Goal: Task Accomplishment & Management: Manage account settings

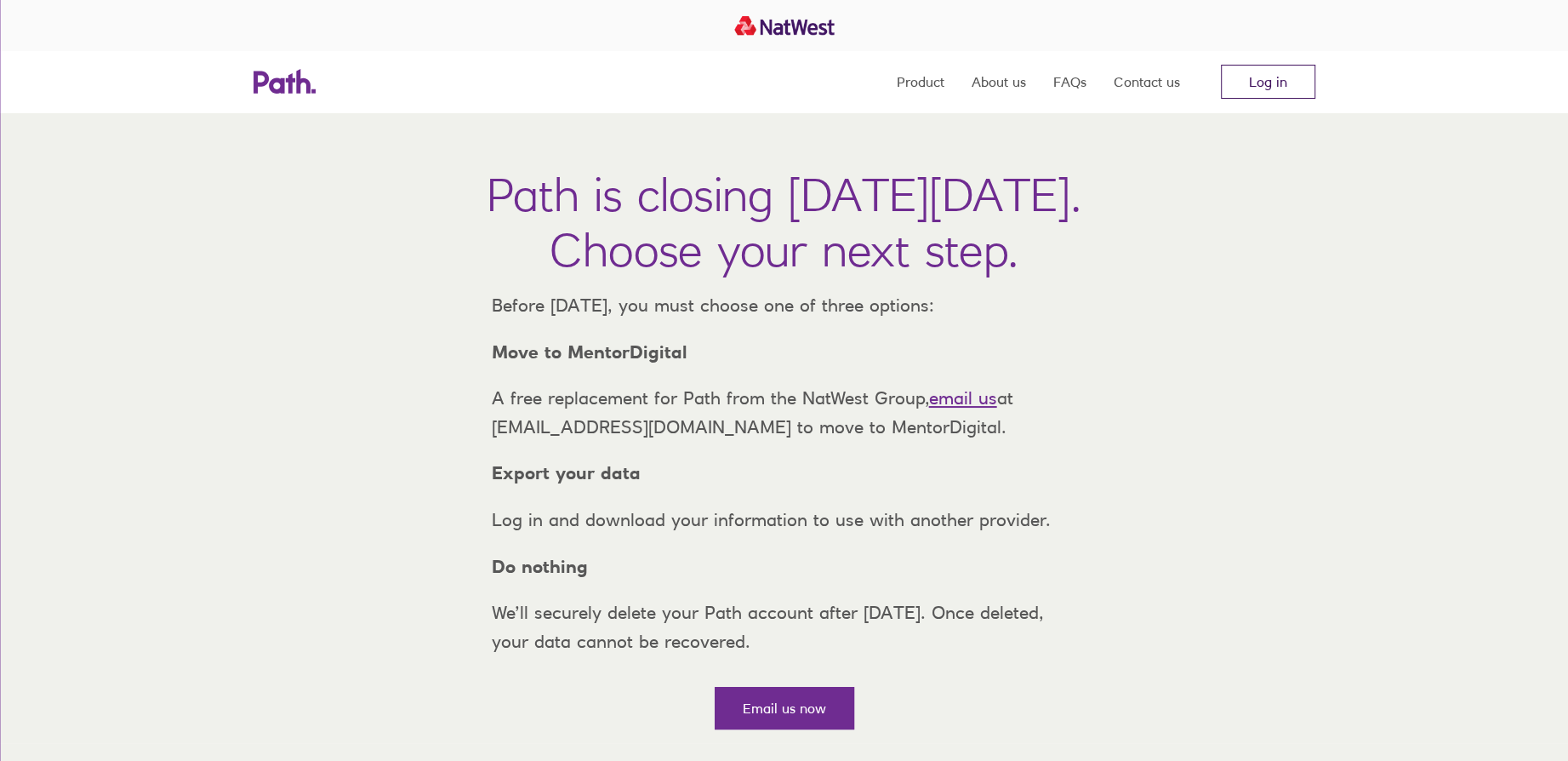
click at [1294, 70] on link "Log in" at bounding box center [1267, 81] width 94 height 34
click at [1261, 78] on link "Log in" at bounding box center [1267, 81] width 94 height 34
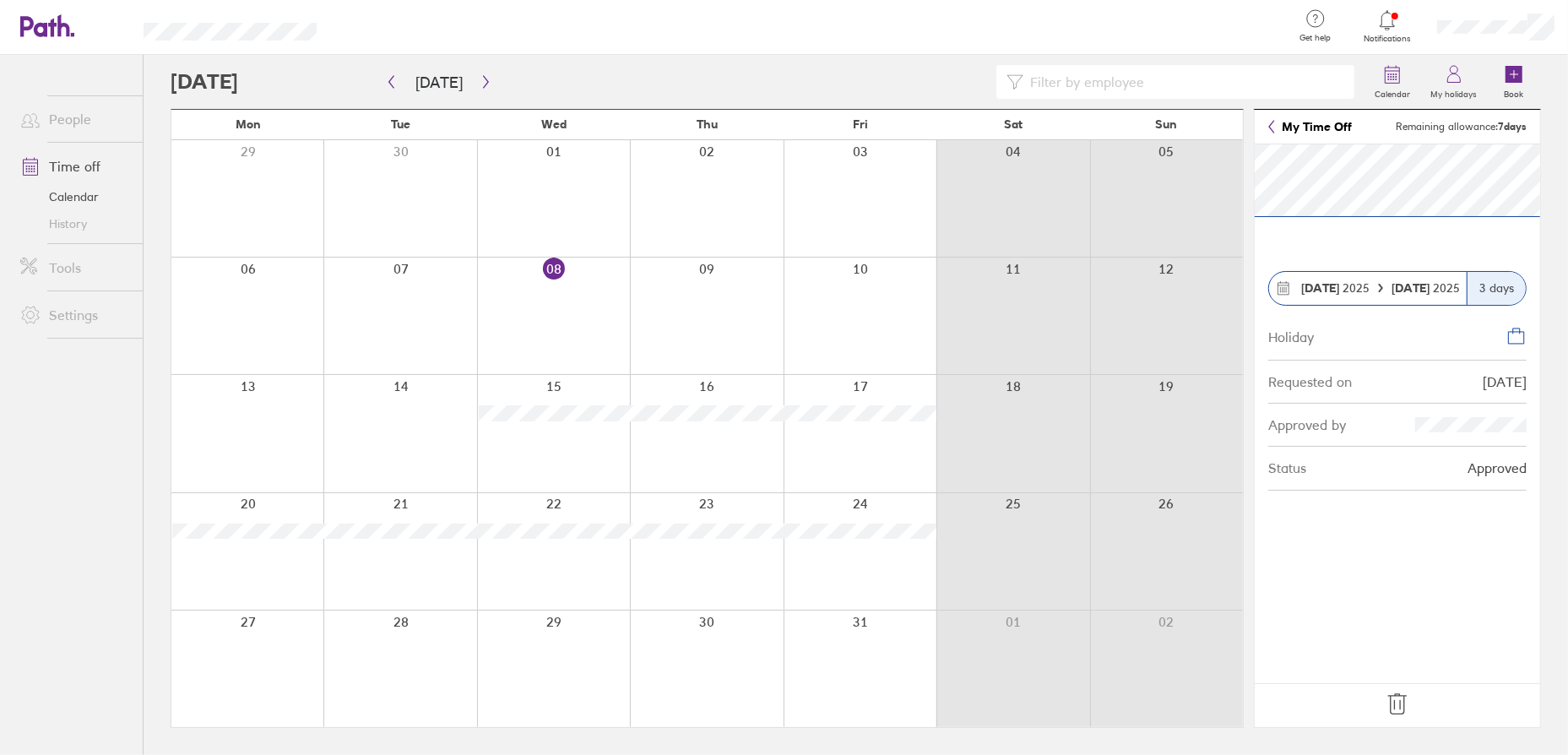
click at [1388, 30] on div at bounding box center [1387, 21] width 55 height 24
